Goal: Task Accomplishment & Management: Manage account settings

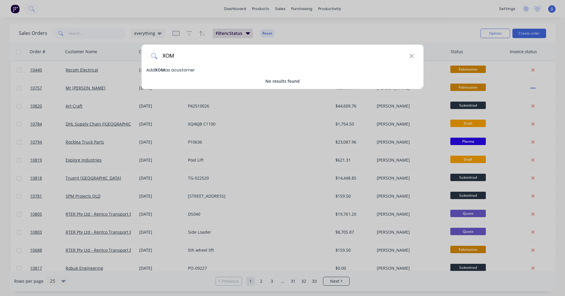
type input "XOM"
click at [177, 69] on span "Add XOM as a customer" at bounding box center [170, 70] width 48 height 6
select select "AU"
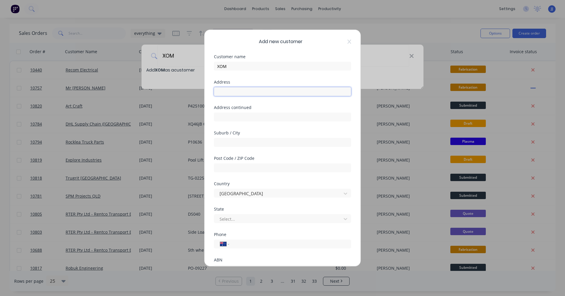
click at [224, 91] on input "text" at bounding box center [282, 91] width 137 height 9
type input "JORRIE"
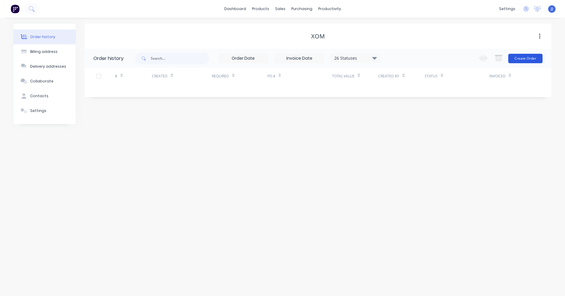
click at [532, 58] on button "Create Order" at bounding box center [526, 58] width 34 height 9
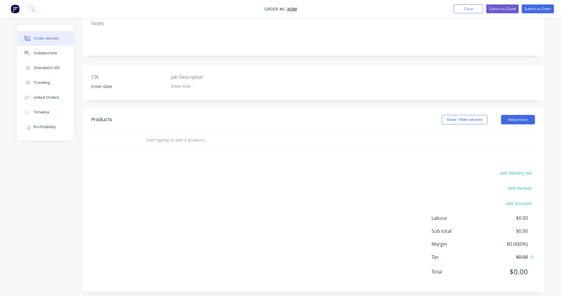
scroll to position [99, 0]
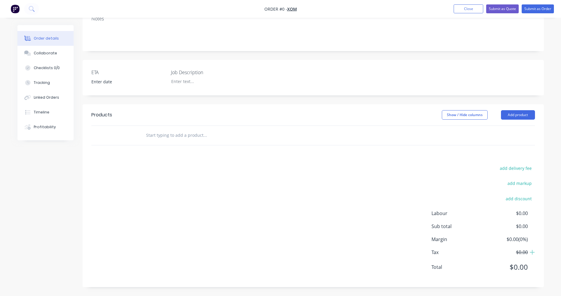
click at [52, 40] on div "Order details" at bounding box center [46, 38] width 25 height 5
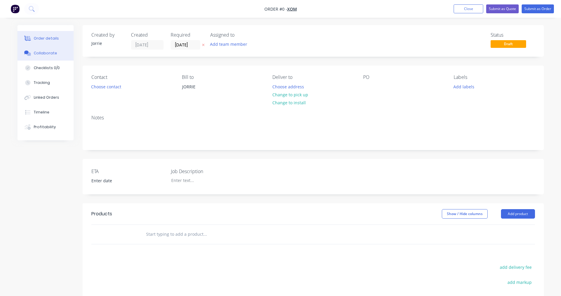
click at [48, 53] on div "Collaborate" at bounding box center [45, 53] width 23 height 5
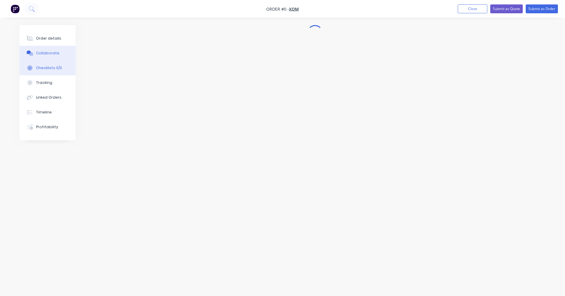
click at [46, 71] on button "Checklists 0/0" at bounding box center [48, 68] width 56 height 15
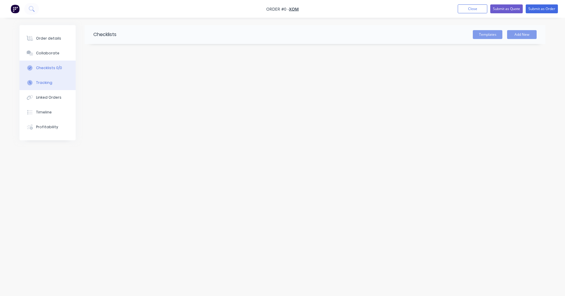
click at [34, 84] on div at bounding box center [29, 82] width 9 height 5
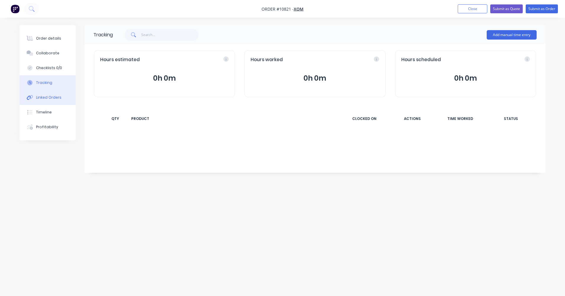
click at [39, 98] on div "Linked Orders" at bounding box center [48, 97] width 25 height 5
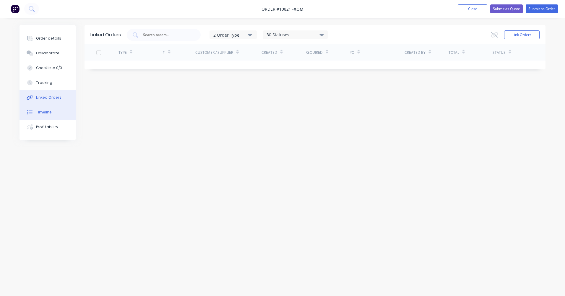
click at [39, 113] on div "Timeline" at bounding box center [44, 112] width 16 height 5
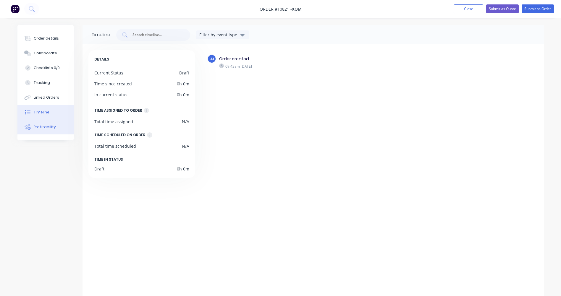
click at [37, 127] on div "Profitability" at bounding box center [45, 126] width 22 height 5
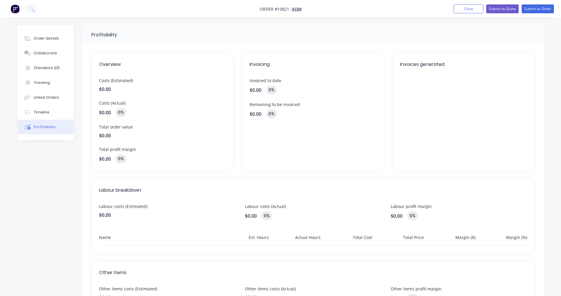
click at [18, 9] on img "button" at bounding box center [15, 8] width 9 height 9
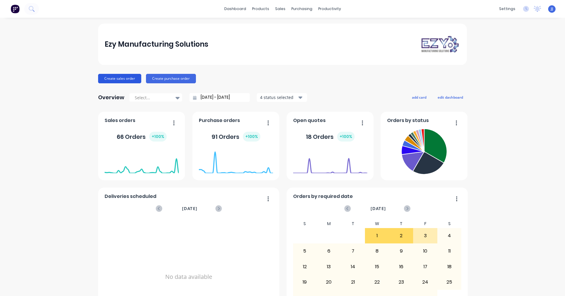
click at [124, 79] on button "Create sales order" at bounding box center [119, 78] width 43 height 9
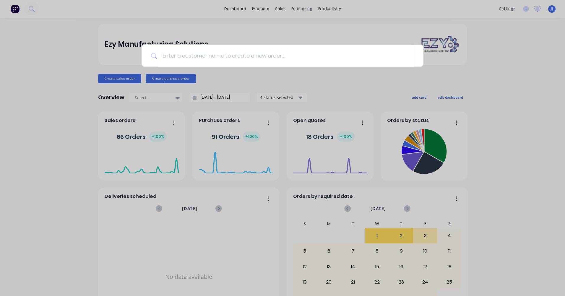
click at [519, 78] on div at bounding box center [282, 148] width 565 height 296
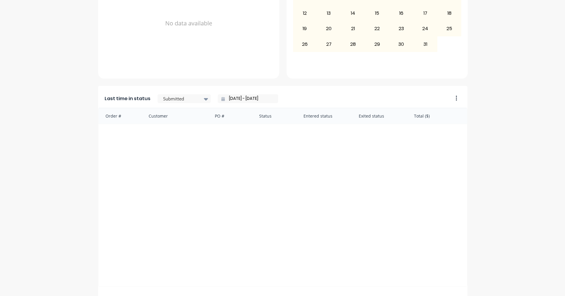
scroll to position [270, 0]
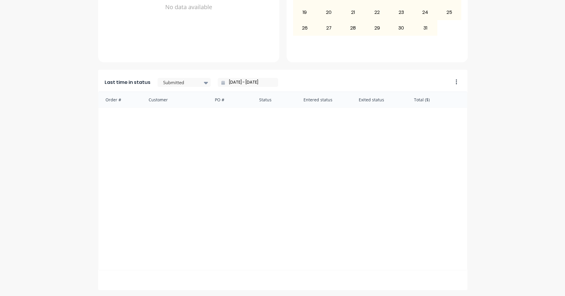
click at [223, 103] on div "PO #" at bounding box center [231, 100] width 44 height 16
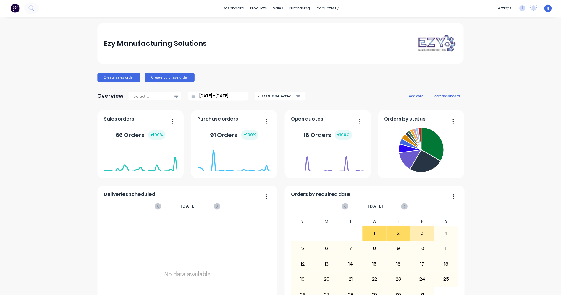
scroll to position [0, 0]
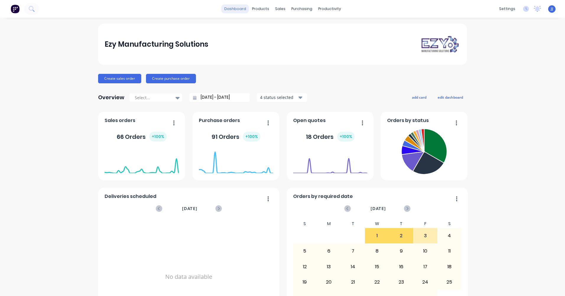
click at [239, 8] on link "dashboard" at bounding box center [235, 8] width 28 height 9
click at [127, 78] on button "Create sales order" at bounding box center [119, 78] width 43 height 9
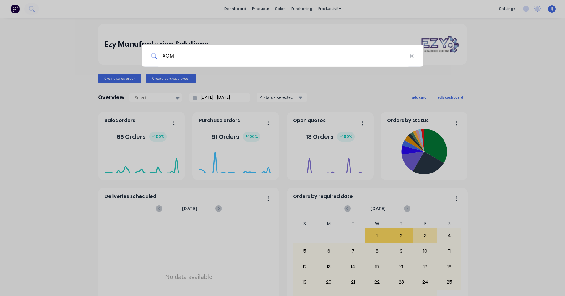
type input "XOM"
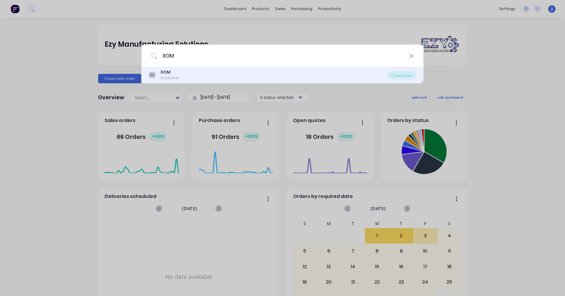
click at [166, 77] on div "Customer" at bounding box center [170, 77] width 19 height 5
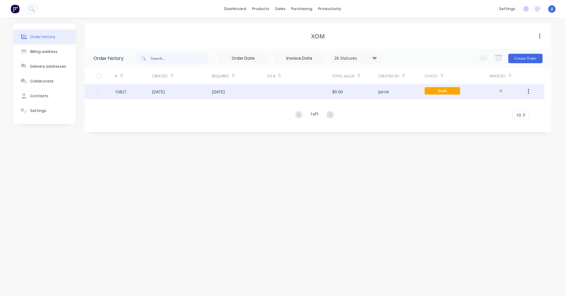
click at [165, 90] on div "[DATE]" at bounding box center [158, 92] width 13 height 6
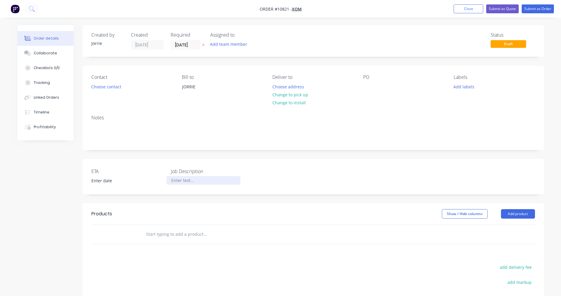
click at [167, 185] on div at bounding box center [203, 180] width 74 height 9
click at [521, 213] on button "Add product" at bounding box center [518, 213] width 34 height 9
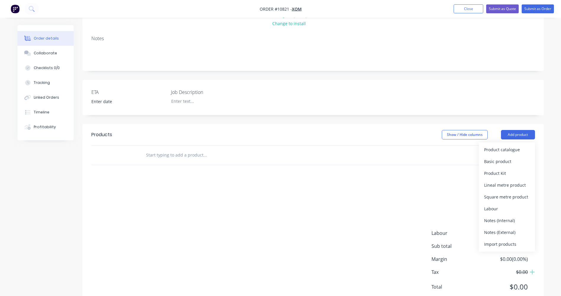
scroll to position [89, 0]
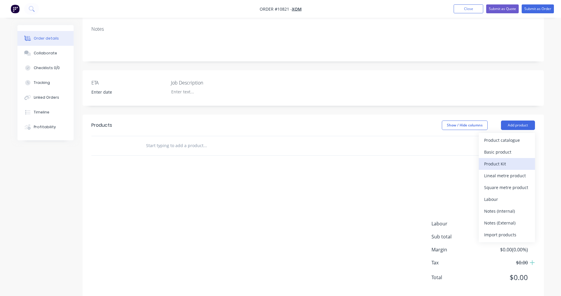
click at [497, 163] on div "Product Kit" at bounding box center [507, 164] width 46 height 9
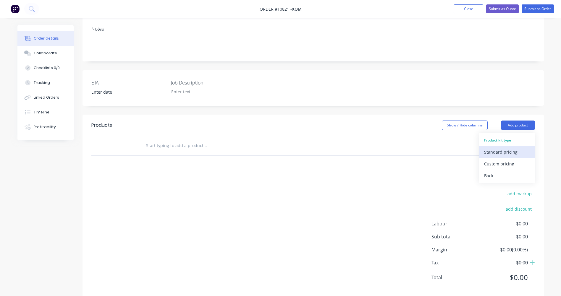
click at [507, 153] on div "Standard pricing" at bounding box center [507, 152] width 46 height 9
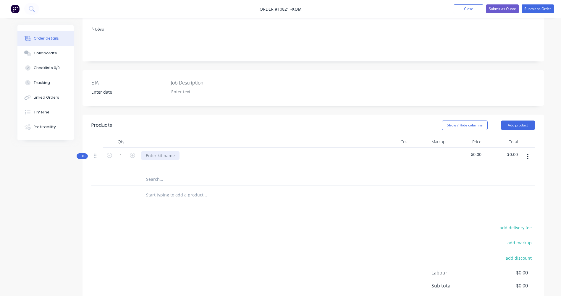
drag, startPoint x: 174, startPoint y: 157, endPoint x: 166, endPoint y: 157, distance: 8.3
click at [166, 157] on div at bounding box center [160, 155] width 38 height 9
click at [474, 155] on span "$0.00" at bounding box center [466, 154] width 32 height 6
click at [481, 154] on div "$0.00" at bounding box center [466, 161] width 36 height 26
click at [480, 154] on span "$0.00" at bounding box center [466, 154] width 32 height 6
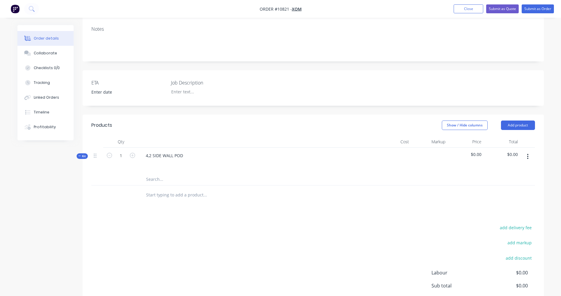
click at [508, 154] on span "$0.00" at bounding box center [502, 154] width 32 height 6
click at [527, 157] on button "button" at bounding box center [528, 156] width 14 height 11
click at [515, 171] on div "Save to catalogue" at bounding box center [507, 172] width 46 height 9
click at [478, 152] on span "$0.00" at bounding box center [466, 154] width 32 height 6
click at [402, 143] on div "Cost" at bounding box center [393, 142] width 36 height 12
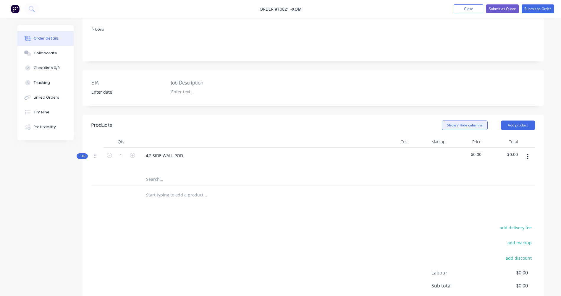
click at [477, 123] on button "Show / Hide columns" at bounding box center [465, 125] width 46 height 9
click at [462, 146] on span "Cost" at bounding box center [481, 145] width 44 height 6
click at [444, 142] on input "Cost" at bounding box center [444, 142] width 0 height 0
click at [462, 146] on span "Cost" at bounding box center [481, 145] width 44 height 6
click at [444, 142] on input "Cost" at bounding box center [444, 142] width 0 height 0
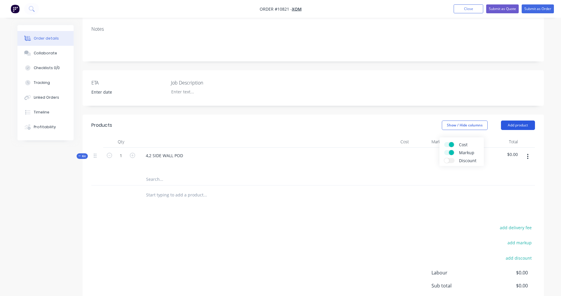
click at [514, 125] on button "Add product" at bounding box center [518, 125] width 34 height 9
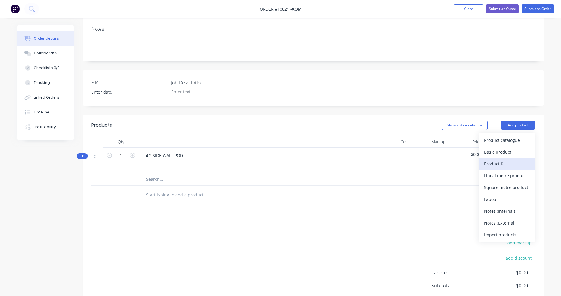
click at [506, 166] on div "Product Kit" at bounding box center [507, 164] width 46 height 9
click at [454, 232] on div "add delivery fee add markup add discount Labour $0.00 Sub total $0.00 Margin $0…" at bounding box center [313, 281] width 444 height 114
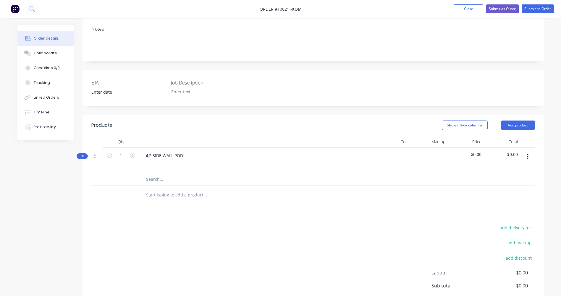
click at [477, 153] on span "$0.00" at bounding box center [466, 154] width 32 height 6
click at [83, 158] on span "Kit" at bounding box center [82, 156] width 8 height 4
click at [96, 156] on icon at bounding box center [95, 156] width 3 height 4
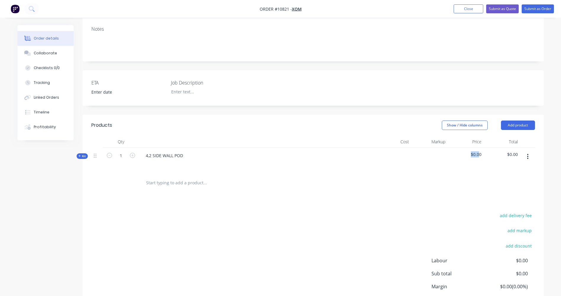
drag, startPoint x: 480, startPoint y: 154, endPoint x: 469, endPoint y: 156, distance: 10.5
click at [469, 156] on span "$0.00" at bounding box center [466, 154] width 32 height 6
click at [367, 217] on div "add delivery fee add markup add discount Labour $0.00 Sub total $0.00 Margin $0…" at bounding box center [313, 269] width 444 height 114
click at [465, 9] on button "Close" at bounding box center [469, 8] width 30 height 9
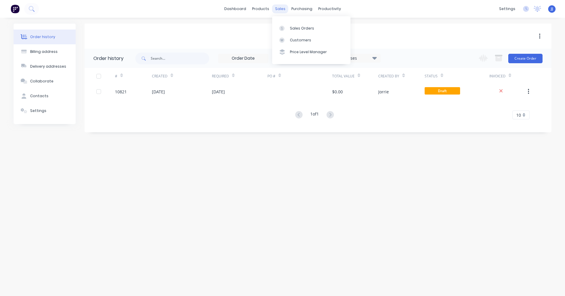
click at [283, 8] on div "sales" at bounding box center [280, 8] width 16 height 9
click at [292, 28] on div "Sales Orders" at bounding box center [302, 28] width 24 height 5
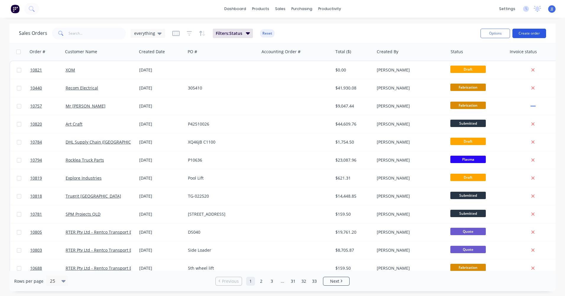
click at [536, 33] on button "Create order" at bounding box center [530, 33] width 34 height 9
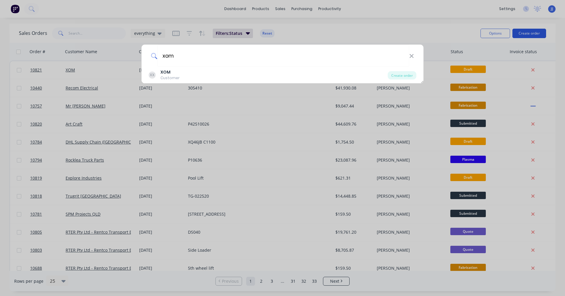
type input "xom"
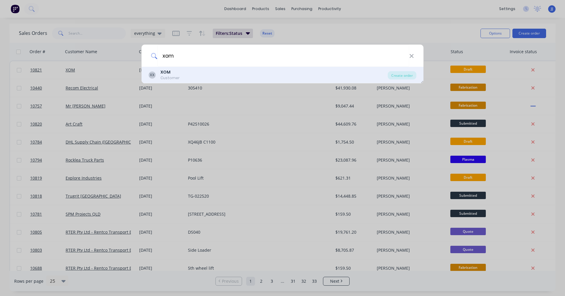
click at [176, 69] on div "XX XOM Customer Create order" at bounding box center [283, 75] width 282 height 17
click at [176, 75] on div "XOM" at bounding box center [170, 72] width 19 height 6
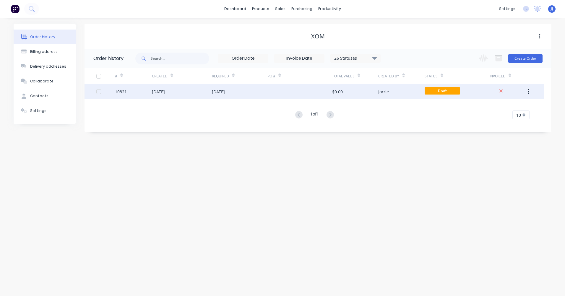
click at [223, 92] on div "[DATE]" at bounding box center [218, 92] width 13 height 6
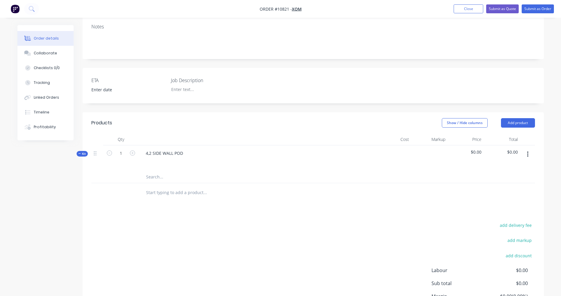
scroll to position [89, 0]
click at [197, 196] on input "text" at bounding box center [205, 195] width 118 height 12
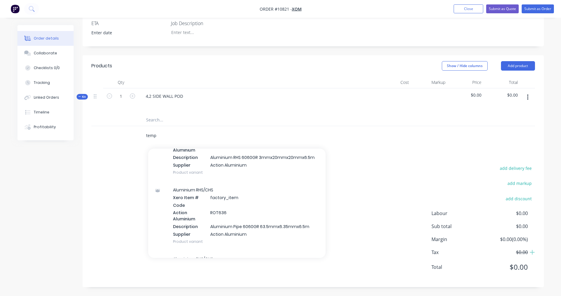
scroll to position [1626, 0]
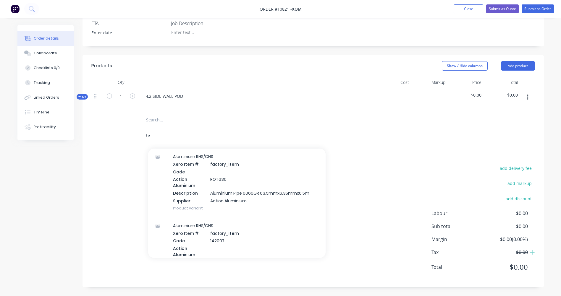
type input "t"
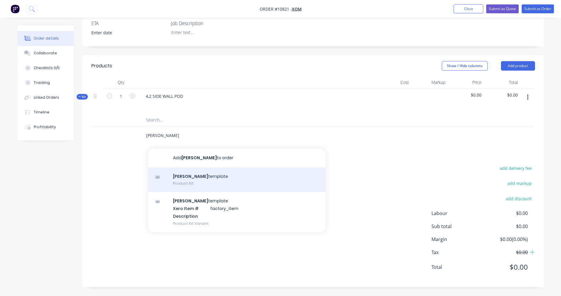
type input "[PERSON_NAME]"
click at [184, 184] on div "[PERSON_NAME] template Product Kit" at bounding box center [236, 180] width 177 height 25
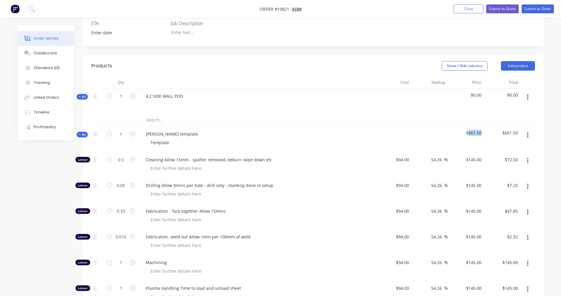
drag, startPoint x: 481, startPoint y: 132, endPoint x: 469, endPoint y: 135, distance: 12.3
click at [469, 135] on span "$661.50" at bounding box center [466, 133] width 32 height 6
drag, startPoint x: 469, startPoint y: 135, endPoint x: 420, endPoint y: 135, distance: 48.5
click at [420, 135] on div at bounding box center [429, 139] width 36 height 26
click at [476, 94] on span "$0.00" at bounding box center [466, 95] width 32 height 6
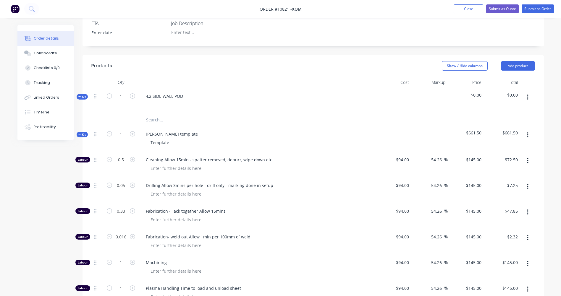
click at [82, 134] on span "Kit" at bounding box center [82, 134] width 8 height 4
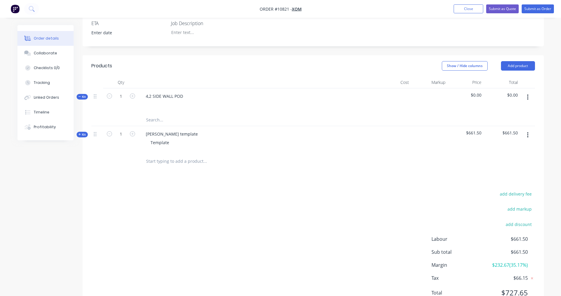
click at [476, 134] on span "$661.50" at bounding box center [466, 133] width 32 height 6
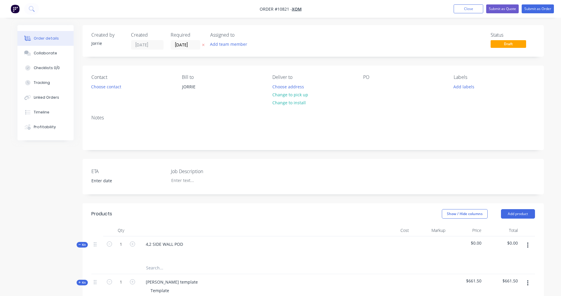
scroll to position [174, 0]
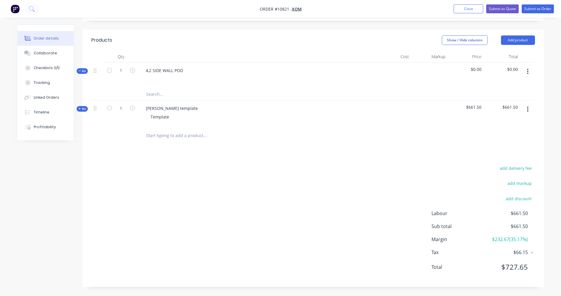
click at [176, 139] on input "text" at bounding box center [205, 136] width 118 height 12
type input "e"
click at [530, 111] on button "button" at bounding box center [528, 109] width 14 height 11
click at [513, 123] on div "Add product to kit" at bounding box center [507, 125] width 46 height 9
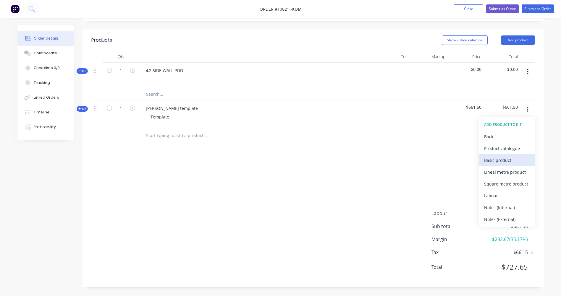
click at [496, 161] on div "Basic product" at bounding box center [507, 160] width 46 height 9
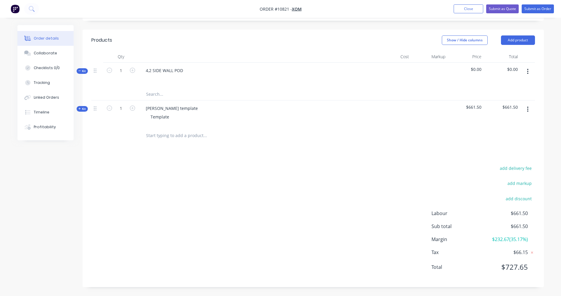
click at [170, 135] on input "text" at bounding box center [205, 136] width 118 height 12
type input "electrical"
click at [216, 158] on button "Add electrical to order" at bounding box center [236, 158] width 177 height 19
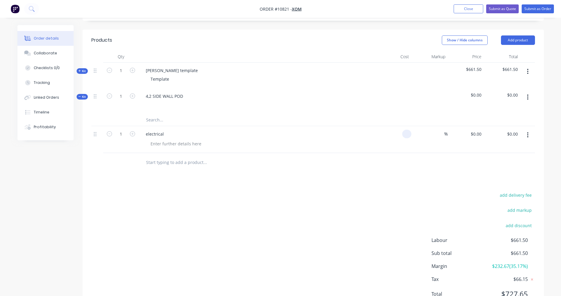
click at [401, 134] on div at bounding box center [393, 139] width 36 height 27
type input "$0.00"
click at [528, 97] on icon "button" at bounding box center [527, 97] width 1 height 7
click at [106, 243] on div "add delivery fee add markup add discount Labour $661.50 Sub total $661.50 Margi…" at bounding box center [313, 248] width 444 height 114
click at [133, 95] on icon "button" at bounding box center [132, 95] width 5 height 5
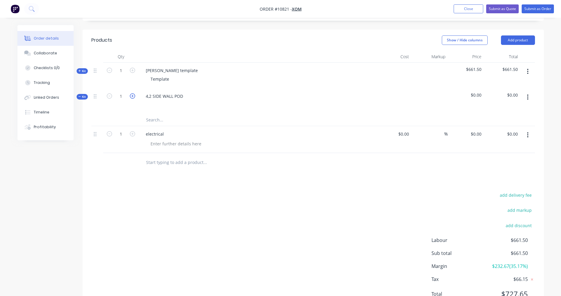
type input "2"
click at [165, 96] on div "4,2 SIDE WALL POD" at bounding box center [164, 96] width 47 height 9
click at [425, 99] on div at bounding box center [429, 101] width 36 height 26
click at [527, 96] on button "button" at bounding box center [528, 97] width 14 height 11
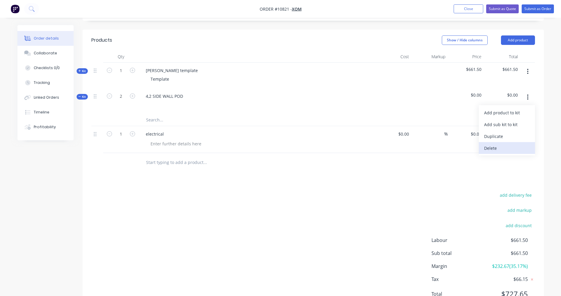
click at [503, 148] on div "Delete" at bounding box center [507, 148] width 46 height 9
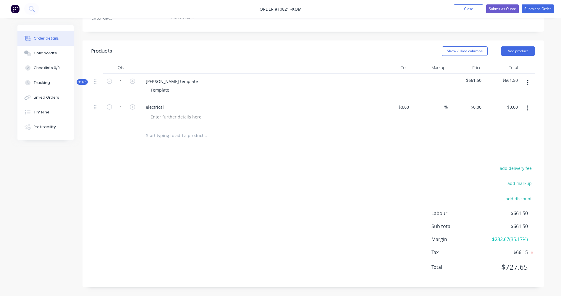
scroll to position [163, 0]
click at [526, 83] on button "button" at bounding box center [528, 82] width 14 height 11
click at [505, 96] on div "Add product to kit" at bounding box center [507, 98] width 46 height 9
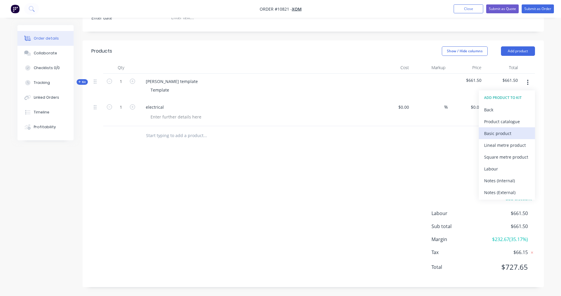
click at [502, 131] on div "Basic product" at bounding box center [507, 133] width 46 height 9
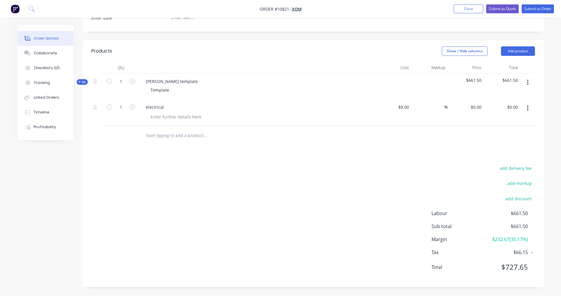
click at [148, 134] on input "text" at bounding box center [205, 136] width 118 height 12
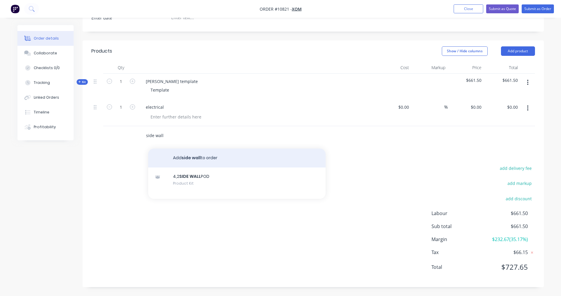
type input "side wall"
click at [194, 156] on button "Add side wall to order" at bounding box center [236, 158] width 177 height 19
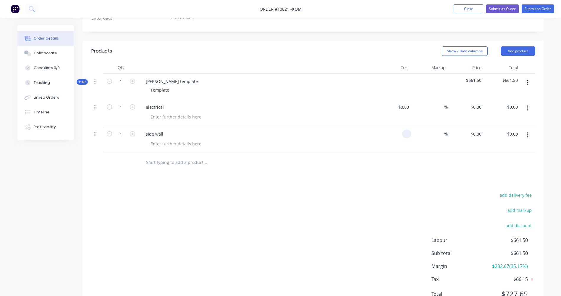
drag, startPoint x: 411, startPoint y: 134, endPoint x: 411, endPoint y: 140, distance: 5.6
click at [411, 134] on input at bounding box center [408, 134] width 7 height 9
type input "$0.00"
click at [528, 110] on icon "button" at bounding box center [527, 108] width 1 height 5
click at [496, 161] on div "Delete" at bounding box center [507, 159] width 46 height 9
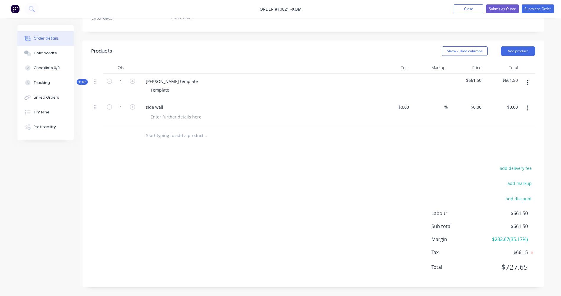
click at [478, 82] on span "$661.50" at bounding box center [466, 80] width 32 height 6
click at [527, 83] on button "button" at bounding box center [528, 82] width 14 height 11
